Goal: Book appointment/travel/reservation

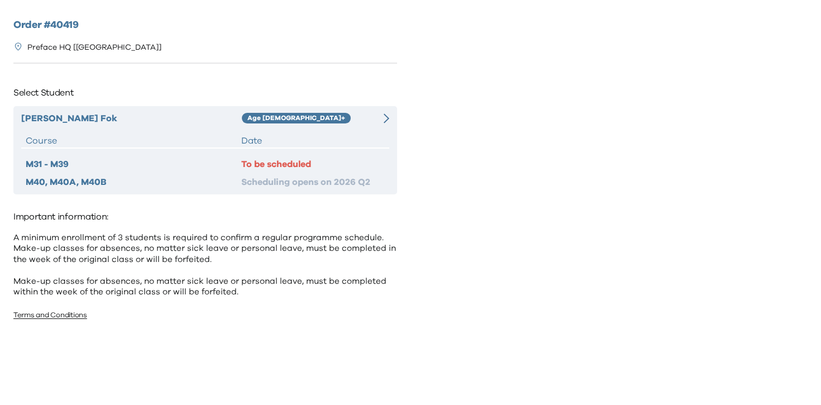
click at [317, 177] on div "Scheduling opens on 2026 Q2" at bounding box center [313, 181] width 144 height 13
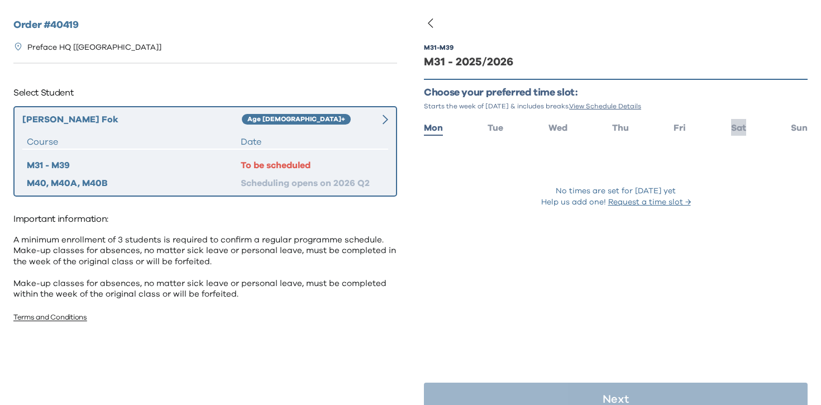
click at [738, 127] on span "Sat" at bounding box center [738, 127] width 15 height 9
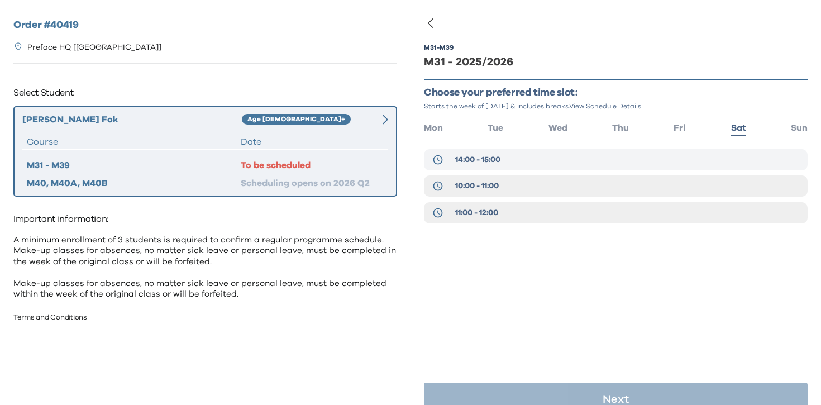
click at [577, 164] on button "14:00 - 15:00" at bounding box center [616, 159] width 384 height 21
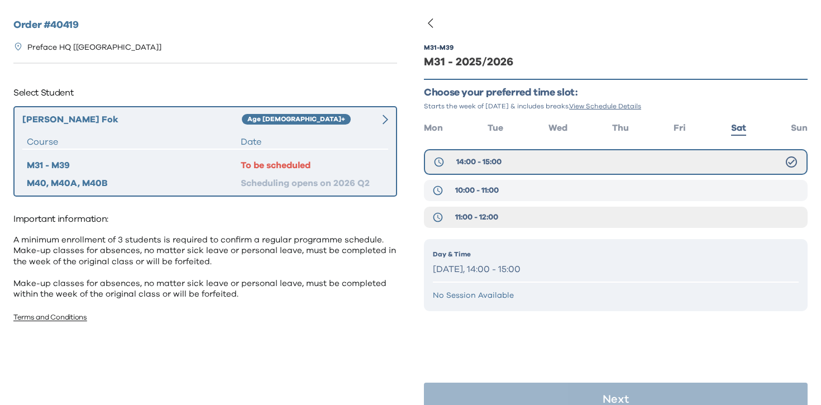
click at [503, 193] on button "10:00 - 11:00" at bounding box center [616, 190] width 384 height 21
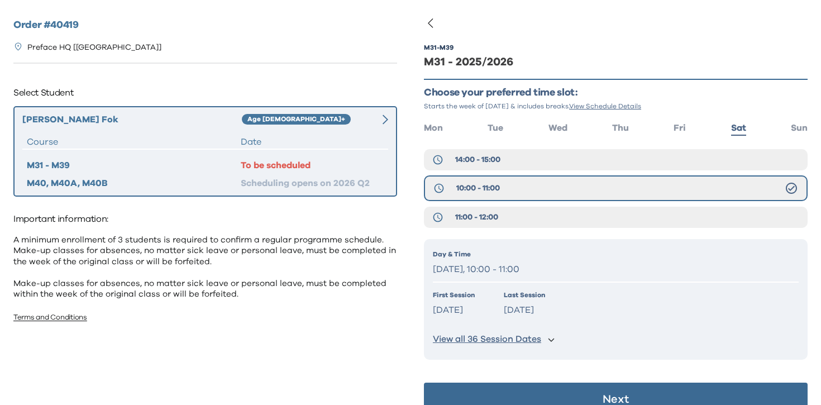
click at [527, 204] on div "14:00 - 15:00 10:00 - 11:00 11:00 - 12:00" at bounding box center [616, 191] width 384 height 84
click at [520, 219] on button "11:00 - 12:00" at bounding box center [616, 217] width 384 height 21
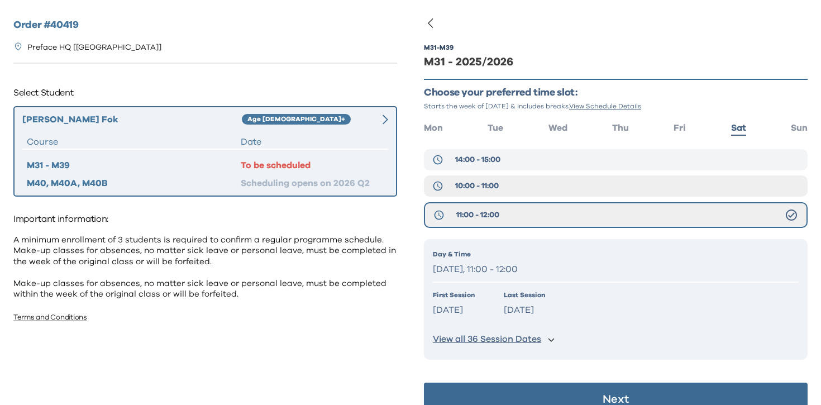
click at [557, 159] on button "14:00 - 15:00" at bounding box center [616, 159] width 384 height 21
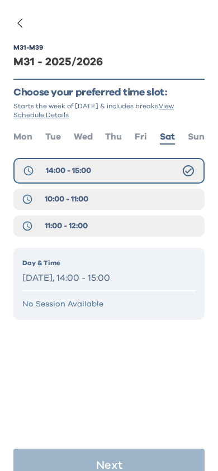
click at [146, 137] on span "Fri" at bounding box center [141, 136] width 12 height 9
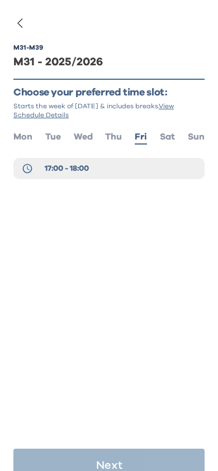
click at [170, 138] on span "Sat" at bounding box center [167, 136] width 15 height 9
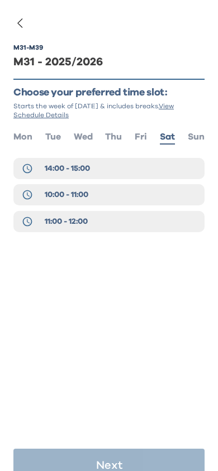
click at [118, 162] on button "14:00 - 15:00" at bounding box center [108, 168] width 191 height 21
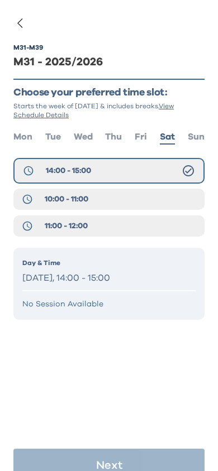
click at [107, 200] on button "10:00 - 11:00" at bounding box center [108, 199] width 191 height 21
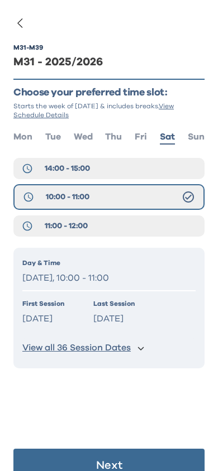
click at [108, 176] on button "14:00 - 15:00" at bounding box center [108, 168] width 191 height 21
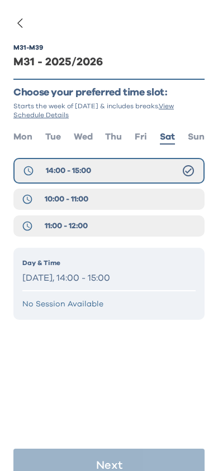
click at [125, 205] on button "10:00 - 11:00" at bounding box center [108, 199] width 191 height 21
